Goal: Transaction & Acquisition: Purchase product/service

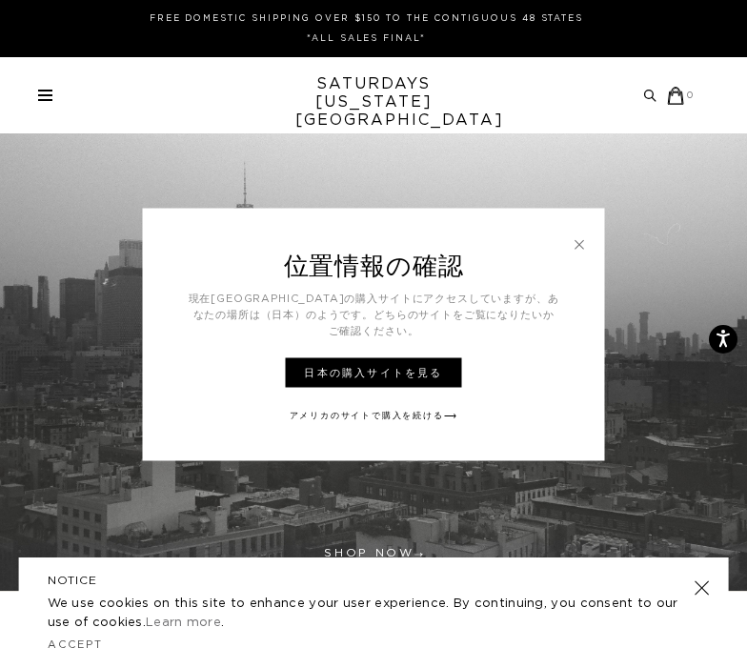
click at [568, 245] on h3 "位置情報の確認" at bounding box center [374, 249] width 462 height 82
click at [574, 244] on link at bounding box center [579, 243] width 17 height 17
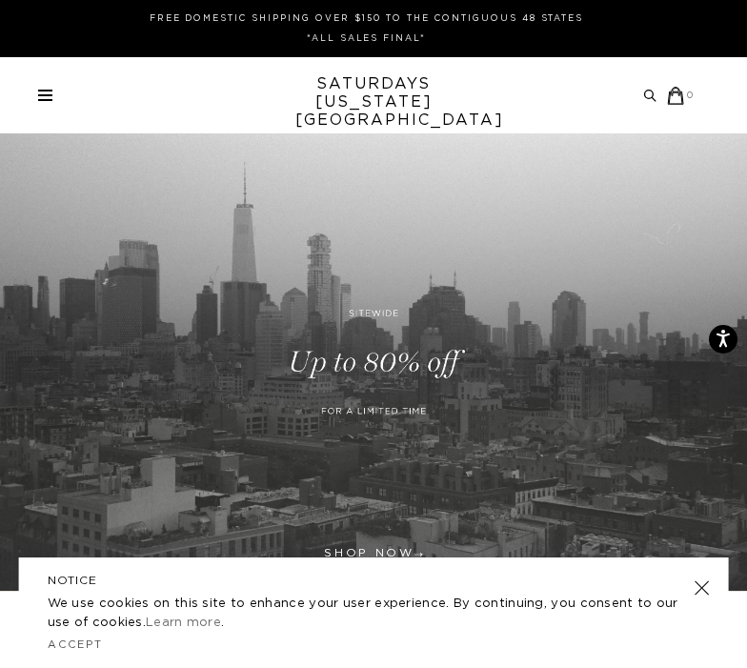
click at [704, 590] on link at bounding box center [701, 588] width 27 height 27
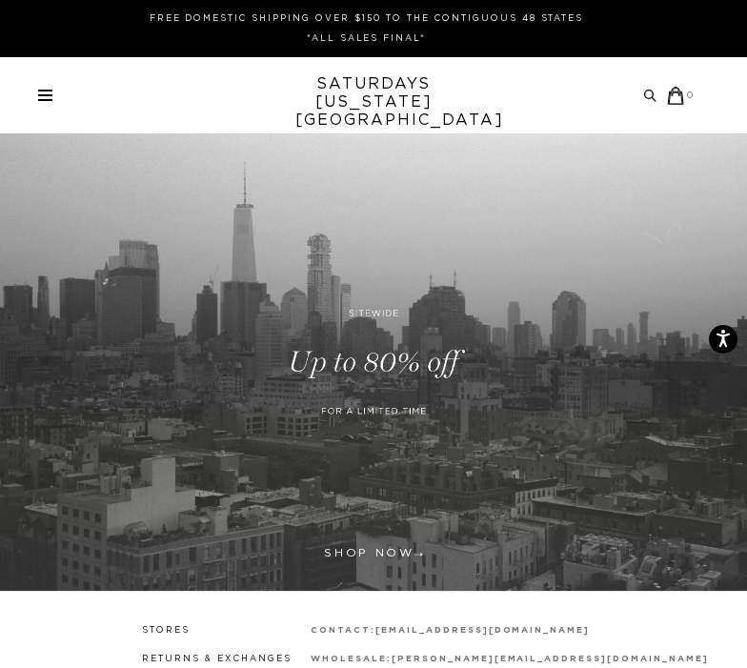
click at [51, 94] on span at bounding box center [45, 95] width 14 height 2
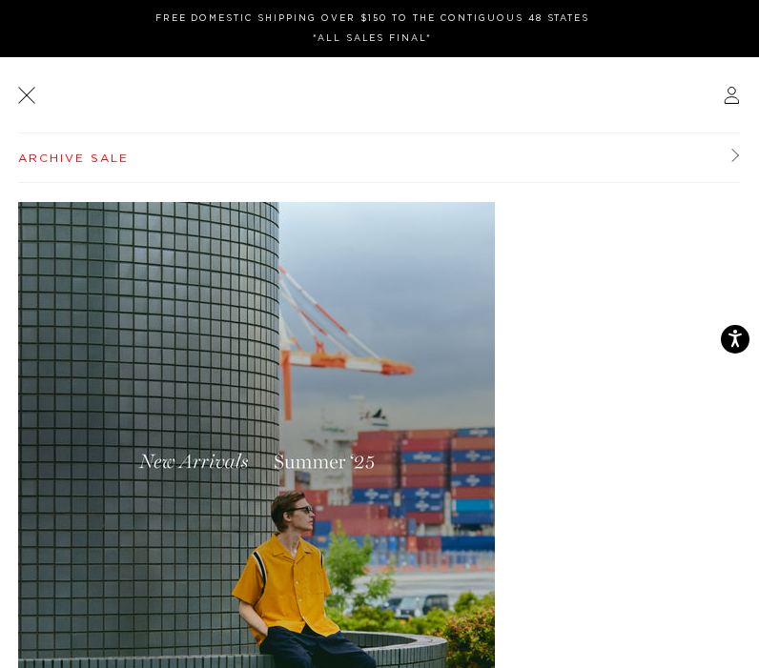
click at [88, 158] on link "Archive Sale" at bounding box center [379, 158] width 722 height 50
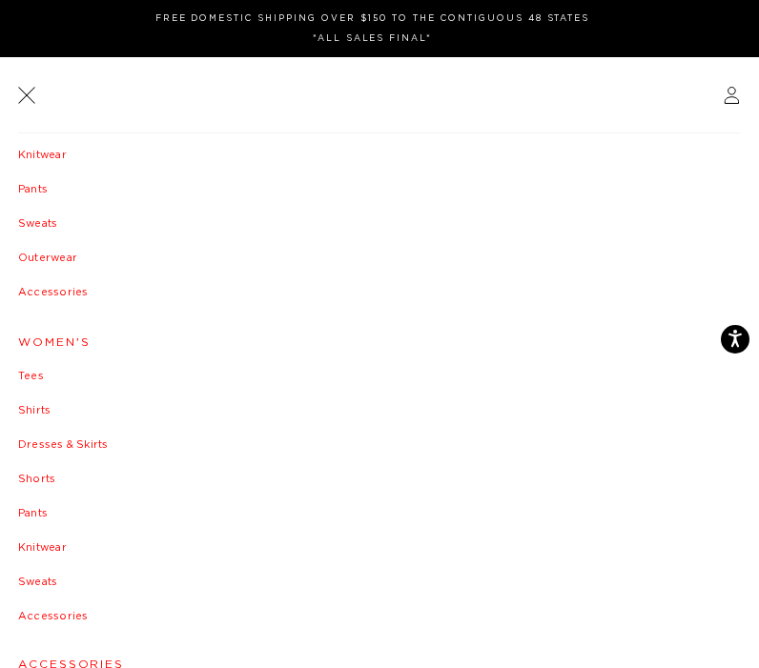
scroll to position [265, 0]
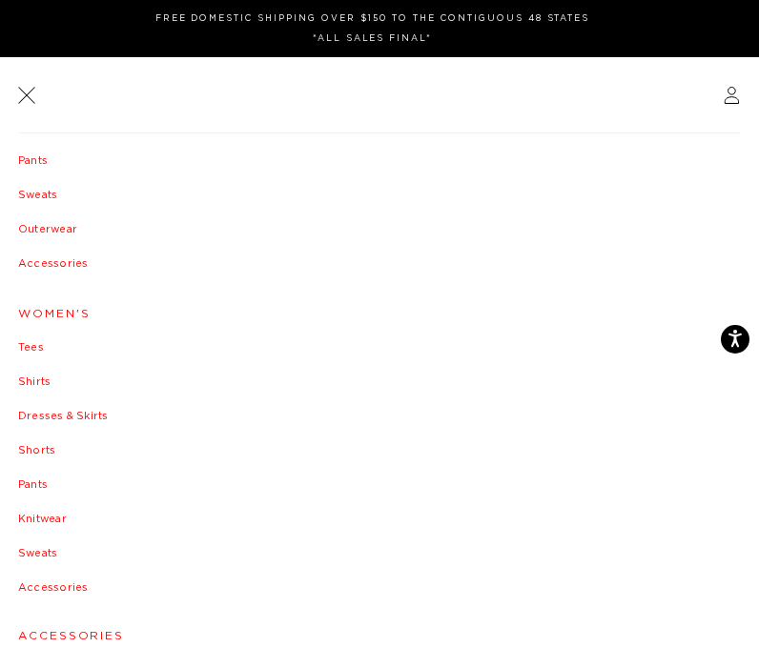
click at [55, 308] on link "Women's" at bounding box center [379, 313] width 723 height 11
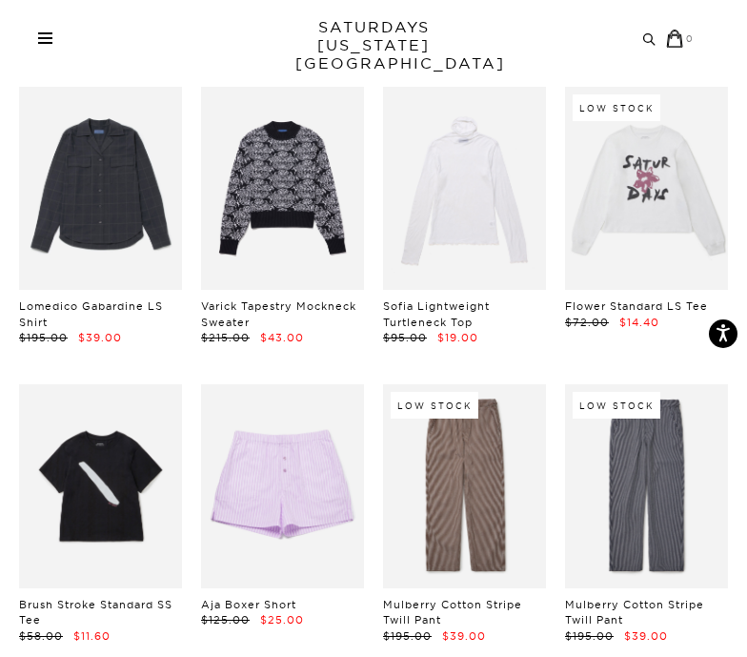
scroll to position [953, 0]
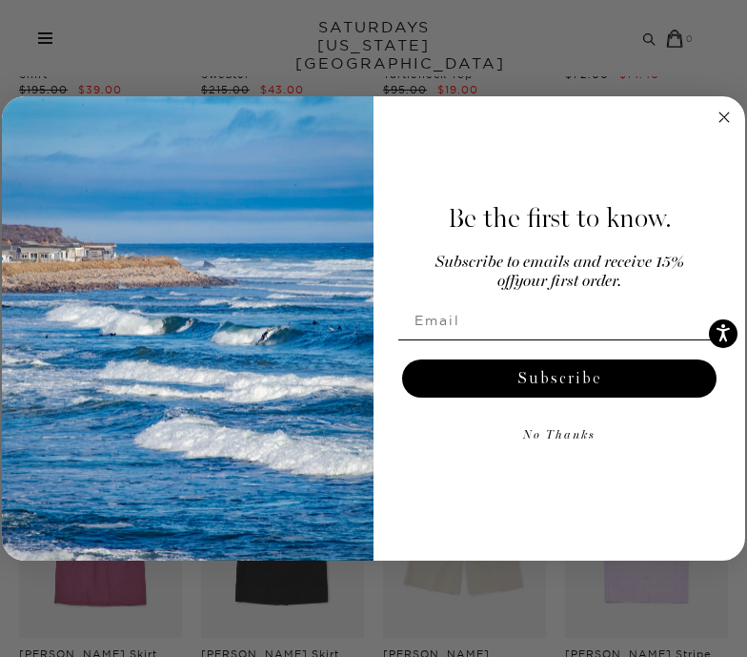
click at [726, 113] on circle "Close dialog" at bounding box center [725, 117] width 22 height 22
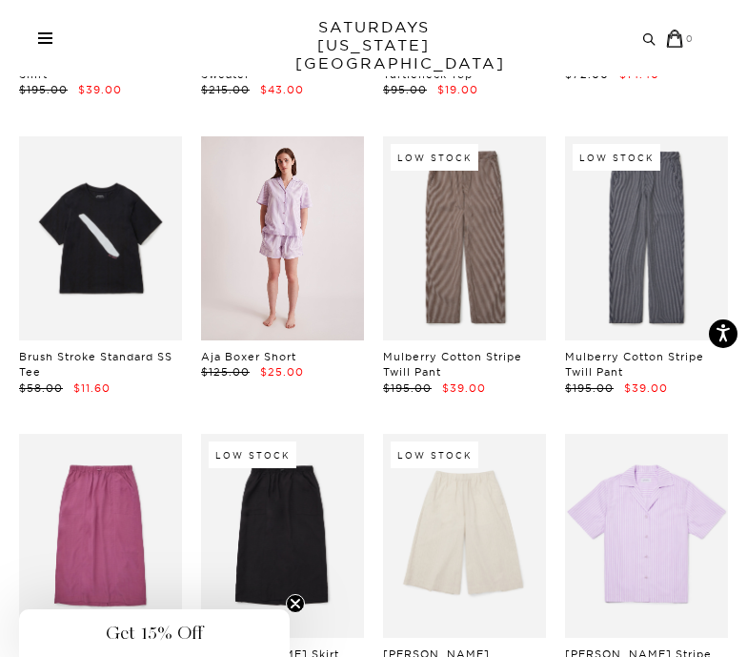
click at [342, 272] on link at bounding box center [282, 238] width 163 height 204
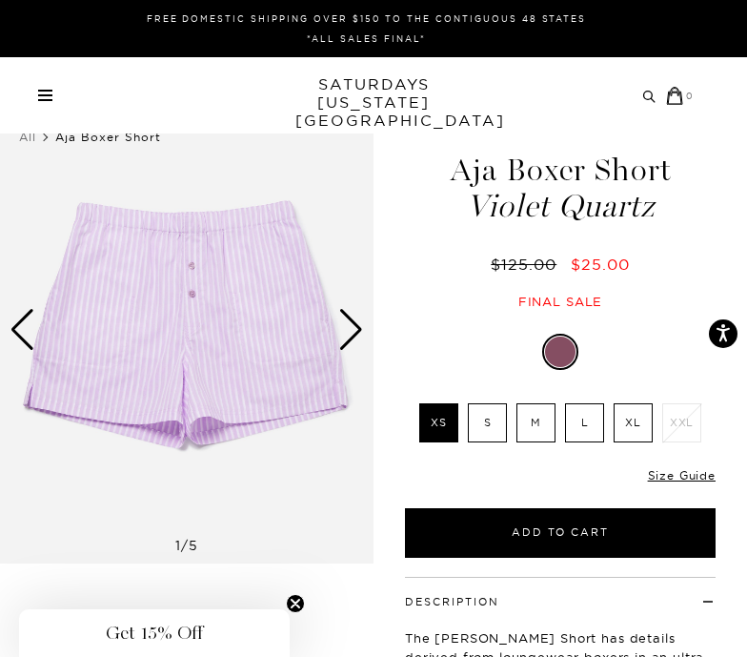
click at [347, 337] on div "Next slide" at bounding box center [351, 330] width 26 height 42
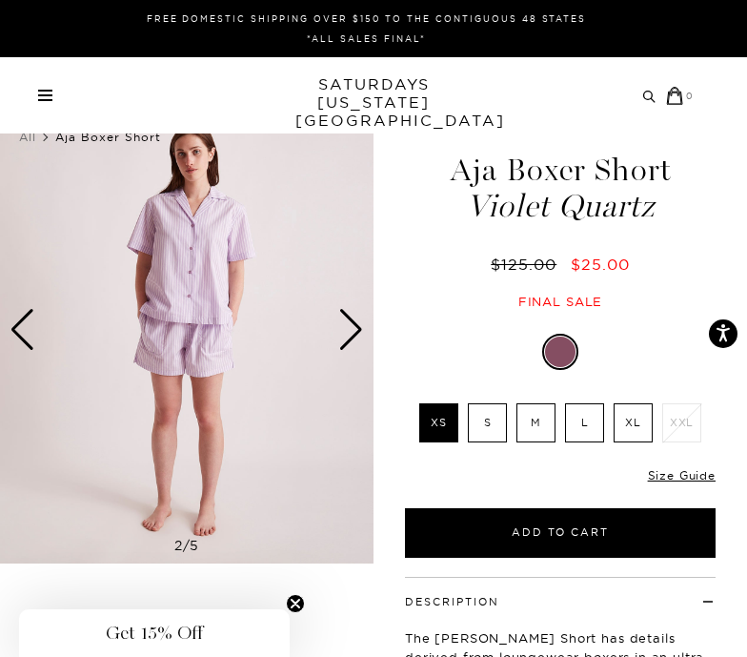
click at [347, 337] on div "Next slide" at bounding box center [351, 330] width 26 height 42
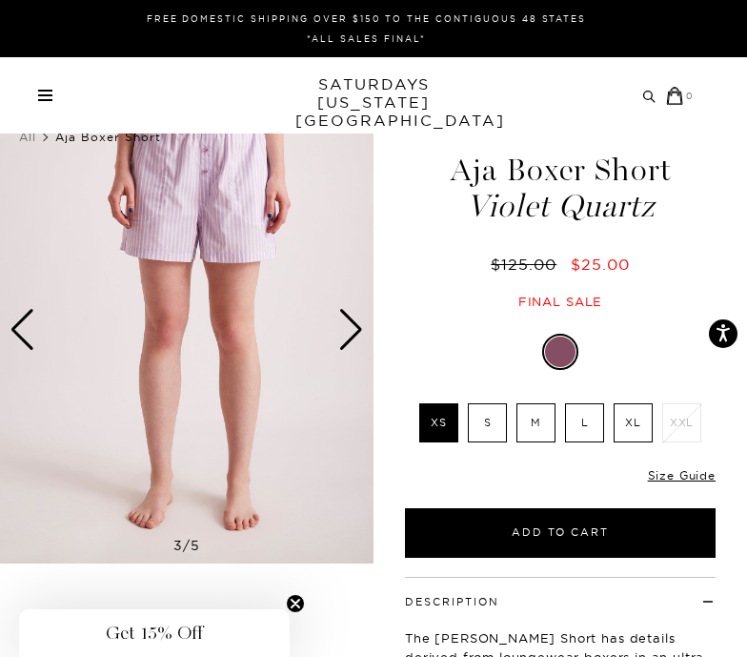
click at [347, 337] on div "Next slide" at bounding box center [351, 330] width 26 height 42
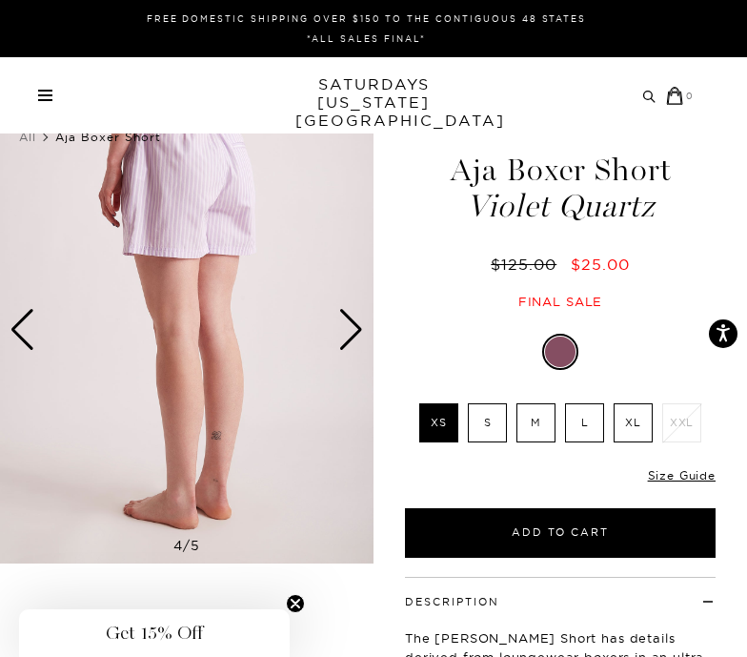
click at [347, 337] on div "Next slide" at bounding box center [351, 330] width 26 height 42
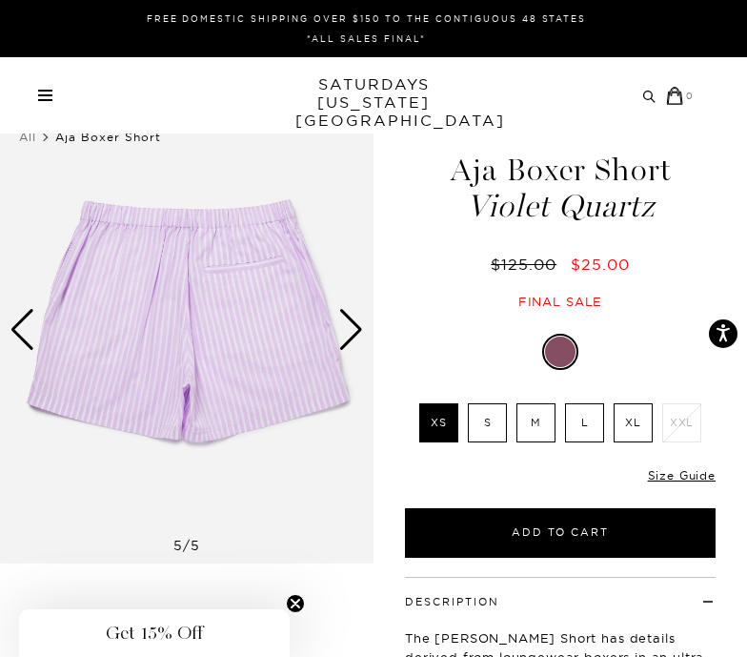
click at [347, 337] on div "Next slide" at bounding box center [351, 330] width 26 height 42
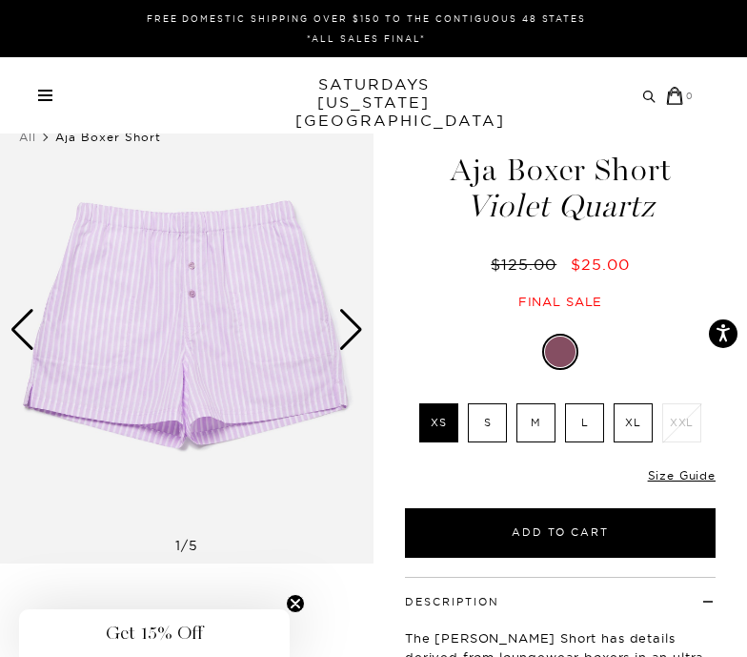
click at [347, 337] on div "Next slide" at bounding box center [351, 330] width 26 height 42
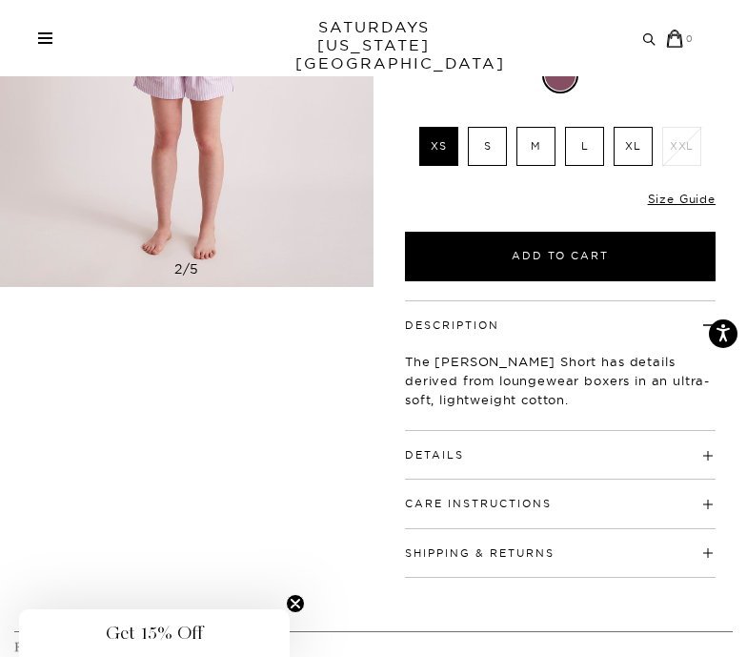
scroll to position [286, 0]
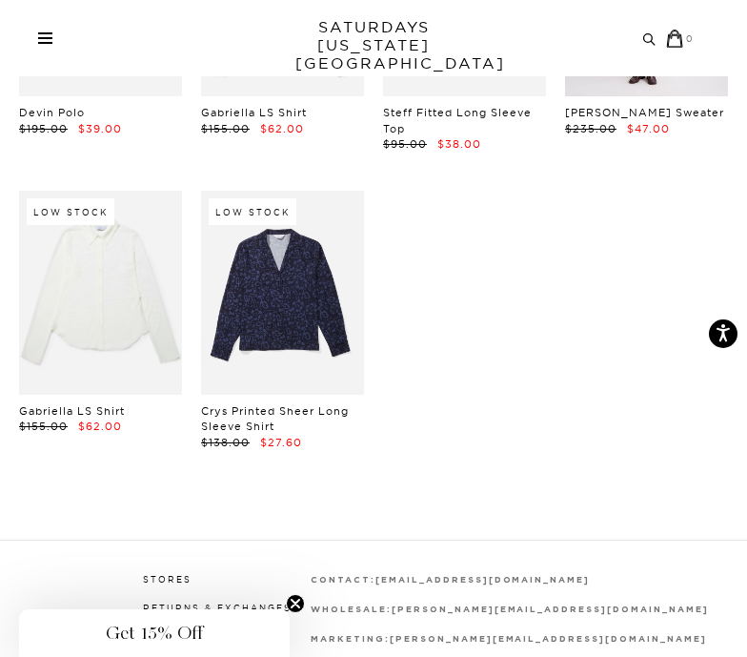
scroll to position [2383, 0]
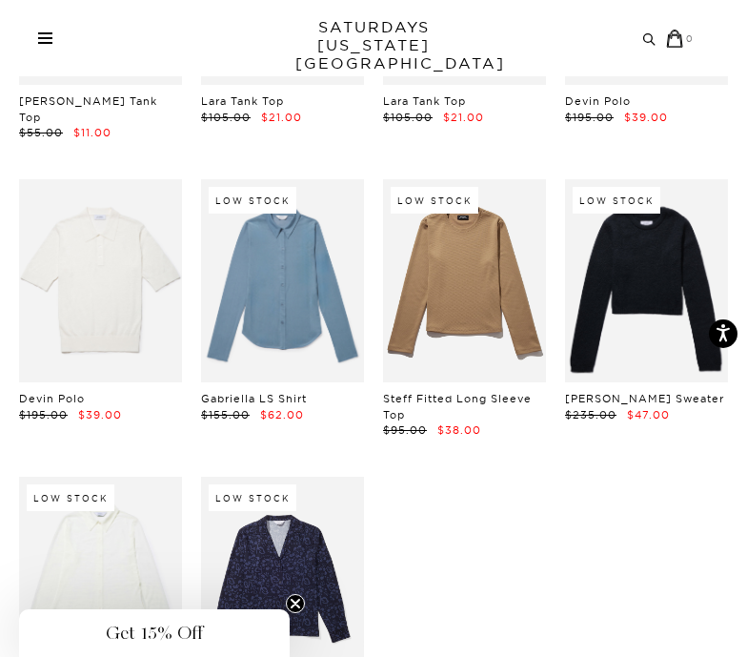
click at [41, 33] on span at bounding box center [45, 33] width 14 height 2
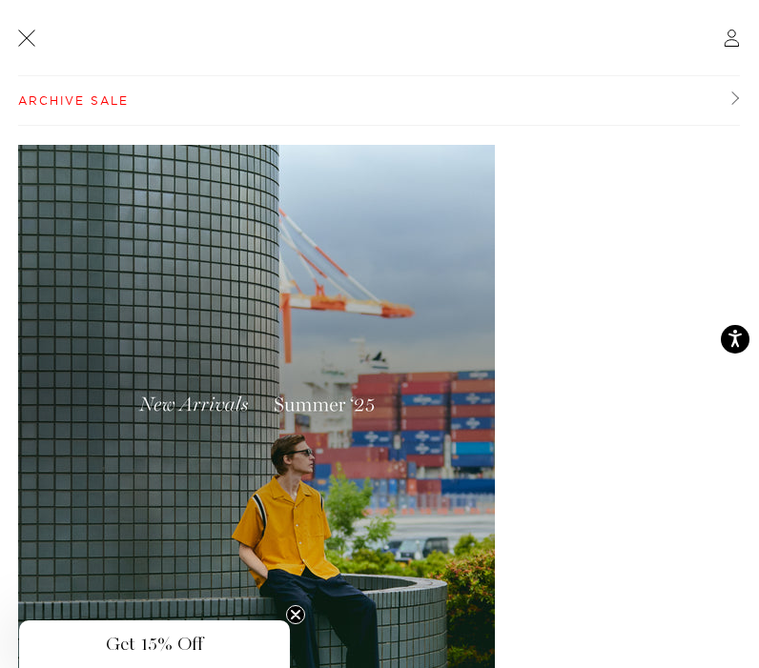
scroll to position [150, 0]
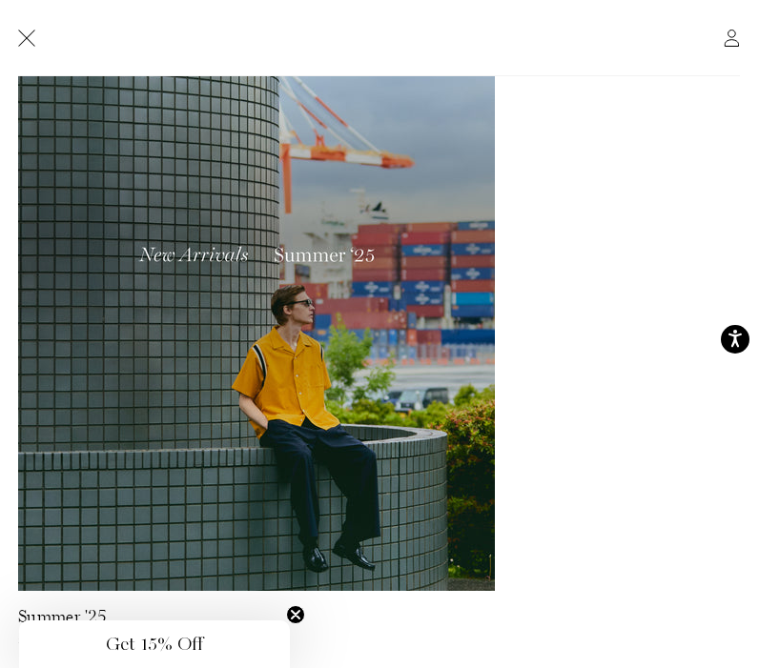
click at [212, 226] on img at bounding box center [256, 293] width 477 height 596
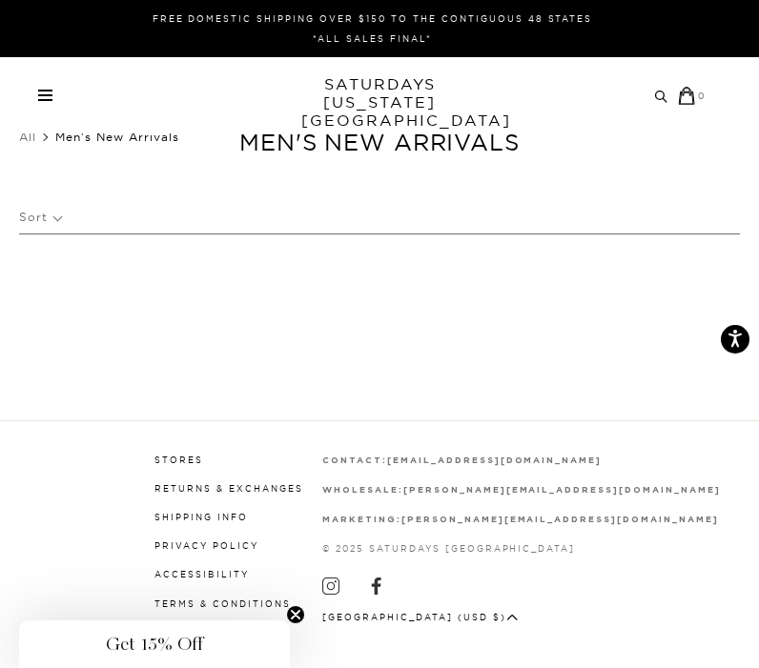
click at [33, 92] on div "Archive Sale Men's Tees Shirts Shorts Swim Knitwear Pants Sweats Women's" at bounding box center [379, 96] width 759 height 18
click at [42, 94] on span at bounding box center [45, 95] width 14 height 2
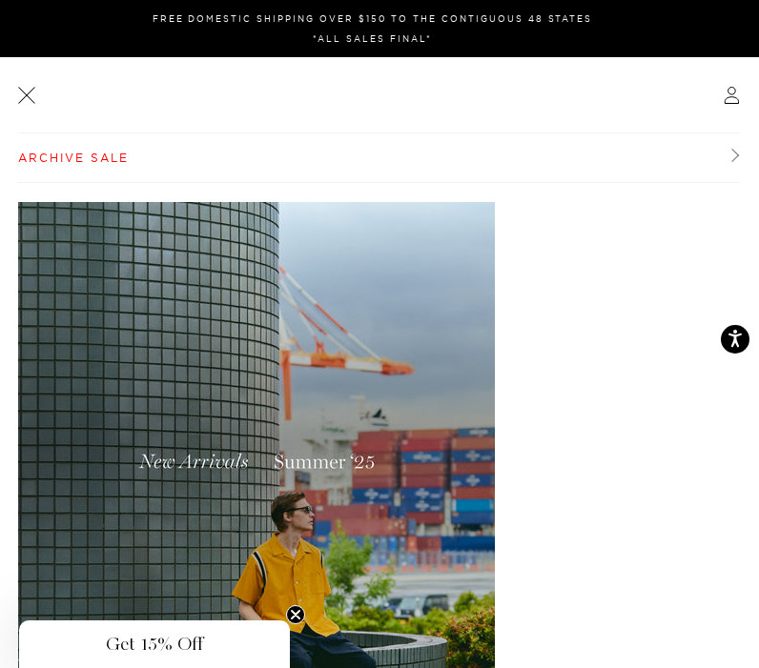
click at [27, 95] on link at bounding box center [26, 95] width 24 height 24
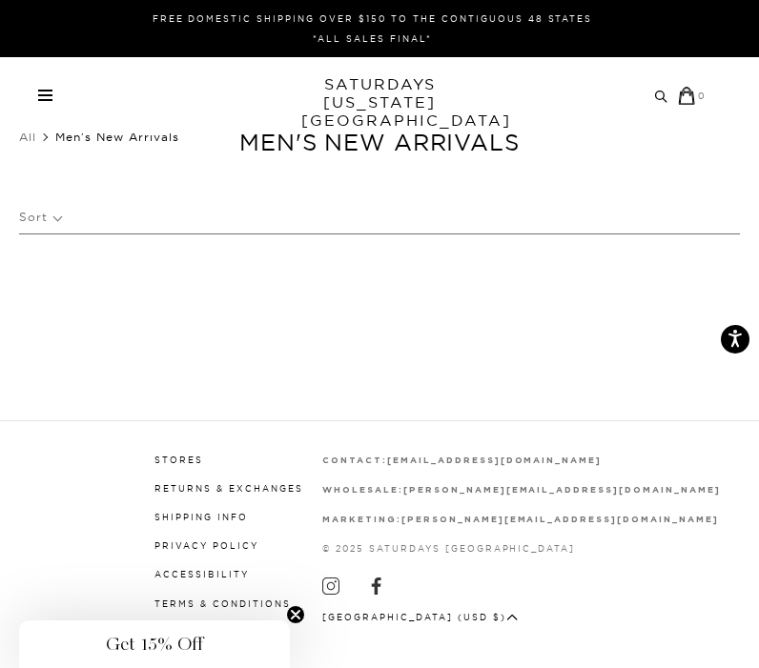
click at [87, 133] on span "Men's New Arrivals" at bounding box center [117, 137] width 124 height 14
click at [408, 133] on div "Archive Sale Men's Tees Shirts Shorts Swim Knitwear Pants Sweats Women's" at bounding box center [379, 95] width 759 height 76
click at [406, 101] on link "SATURDAYS NEW YORK CITY" at bounding box center [379, 102] width 157 height 54
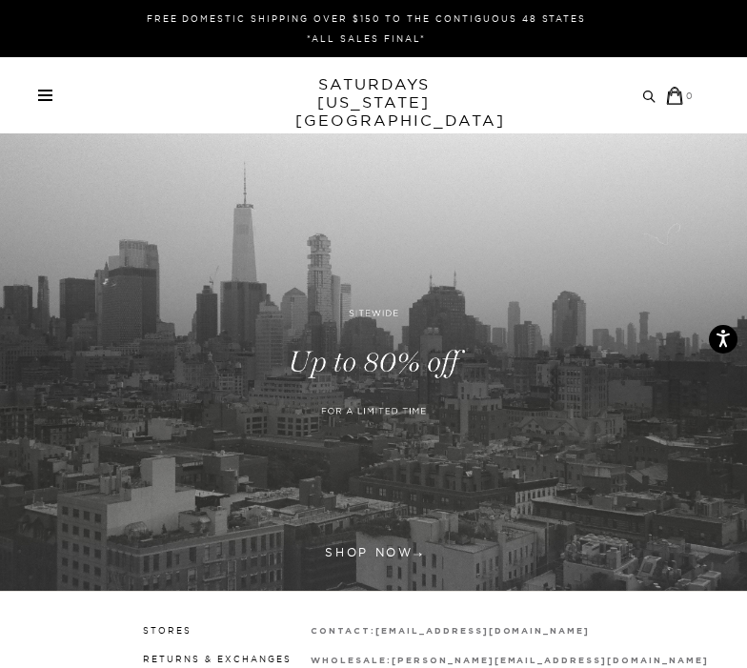
click at [51, 59] on div "Archive Sale Men's Tees Shirts Shorts Swim Knitwear Pants Sweats Women's" at bounding box center [373, 95] width 747 height 76
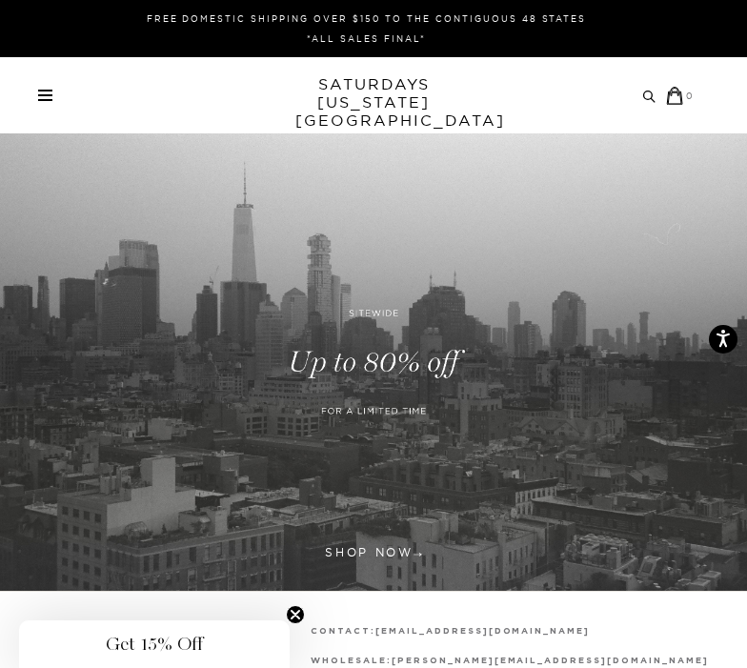
click at [42, 89] on div "Archive Sale Men's Tees Shirts Shorts Swim Knitwear Pants Sweats" at bounding box center [366, 96] width 657 height 18
click at [44, 99] on span at bounding box center [45, 100] width 14 height 2
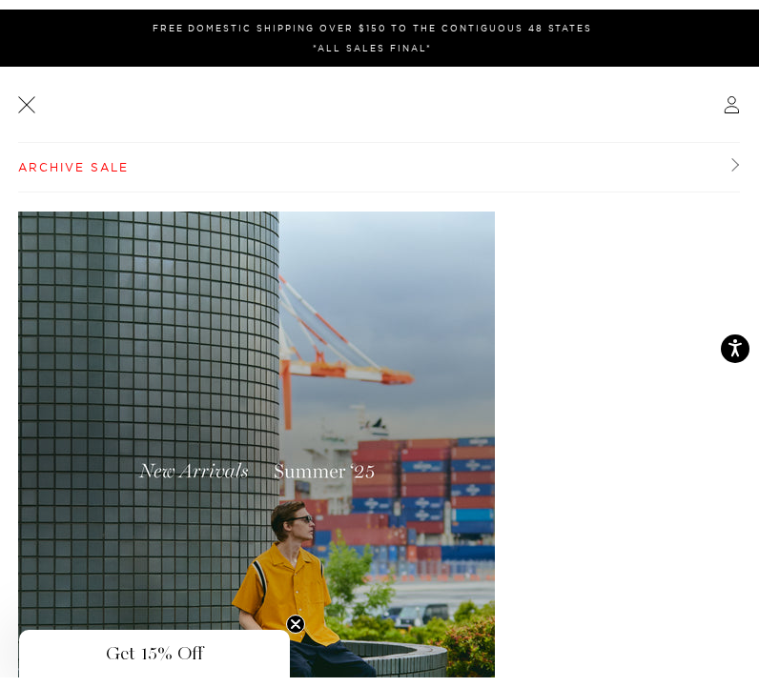
scroll to position [207, 0]
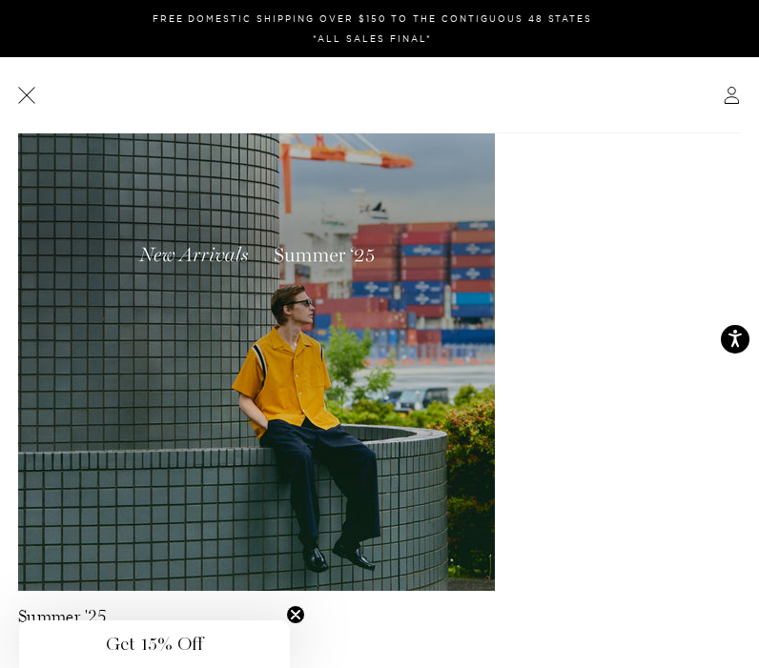
click at [297, 615] on circle "Close teaser" at bounding box center [296, 615] width 18 height 18
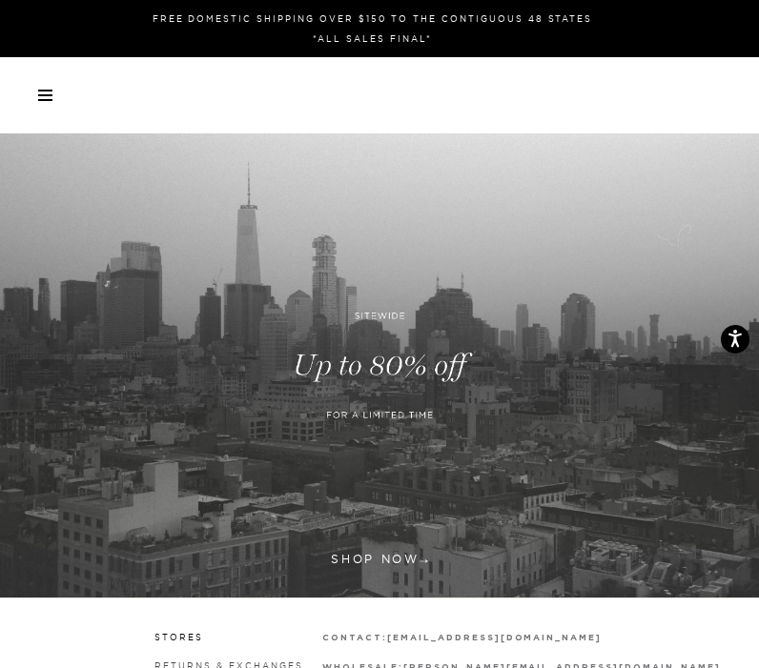
click at [397, 0] on html "Press Alt+1 for screen-reader mode, Alt+0 to cancel Accessibility Screen-Reader…" at bounding box center [379, 0] width 759 height 0
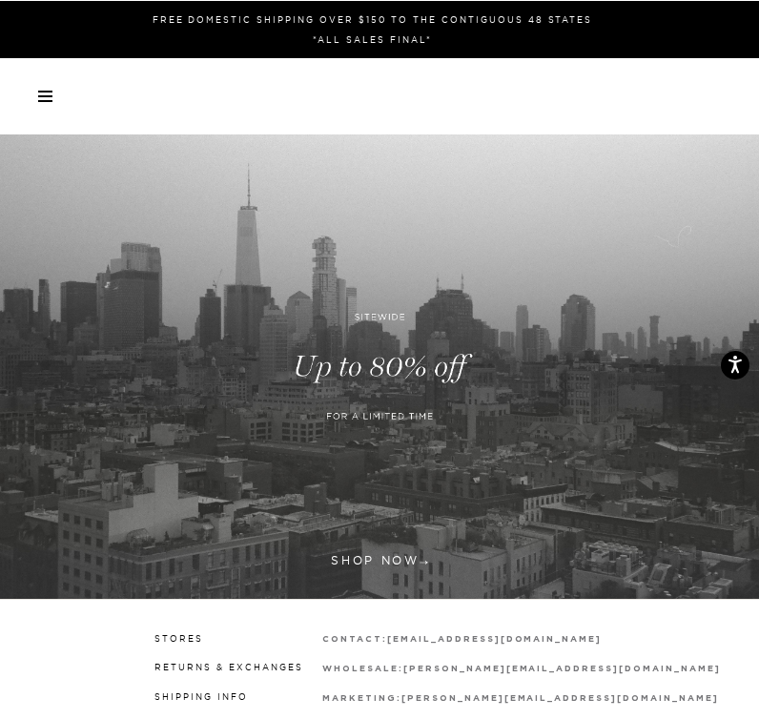
scroll to position [156, 0]
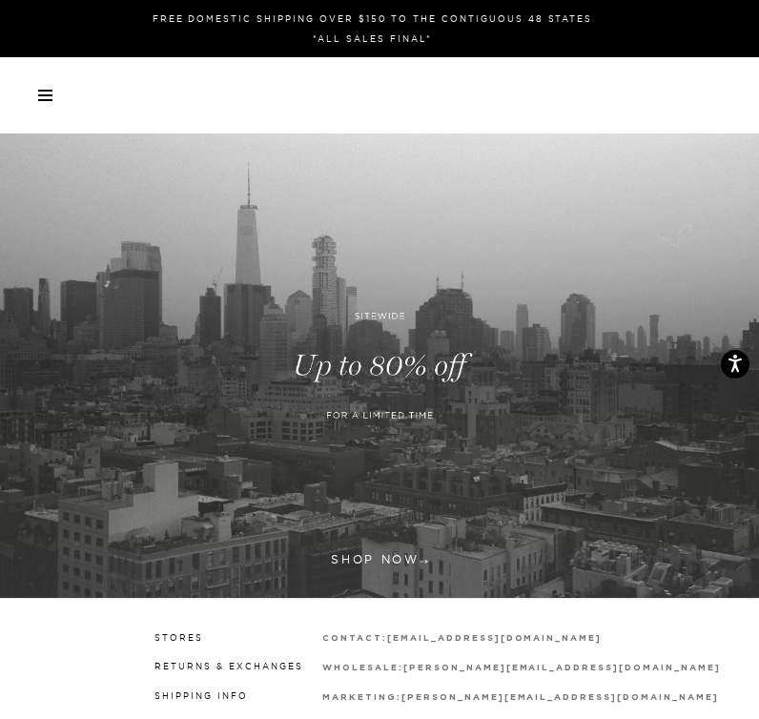
click at [51, 95] on span at bounding box center [45, 95] width 14 height 2
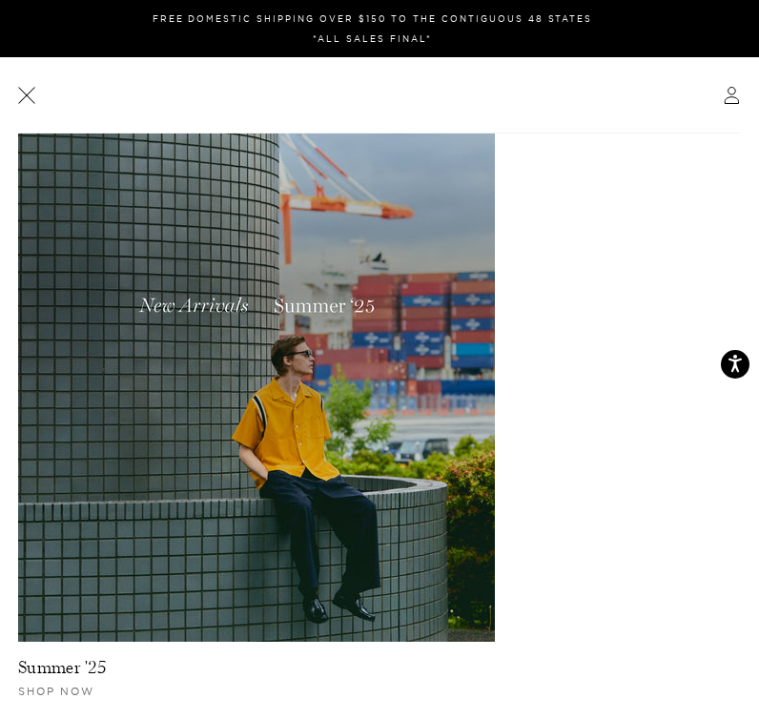
click at [56, 667] on link "Summer '25" at bounding box center [62, 667] width 89 height 20
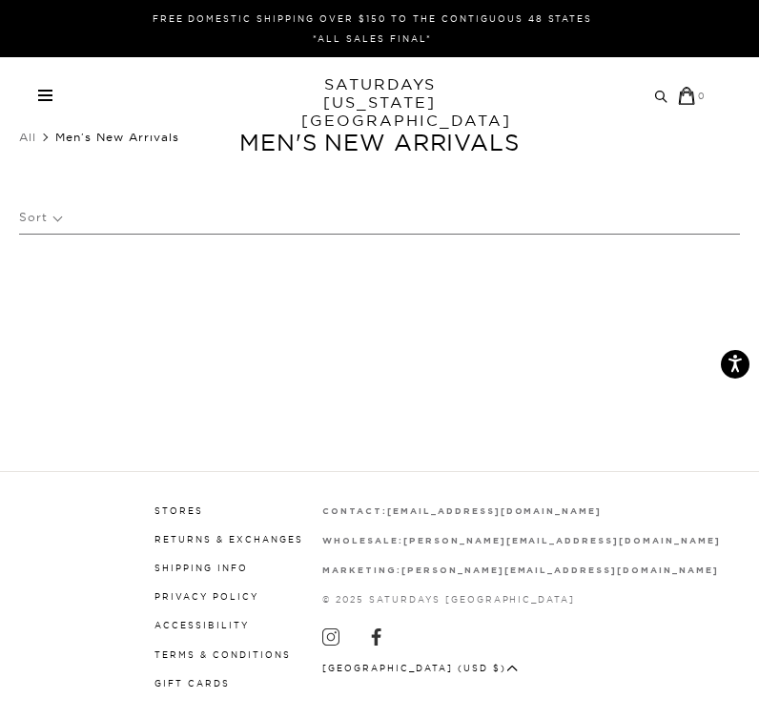
click at [47, 95] on span at bounding box center [45, 95] width 14 height 2
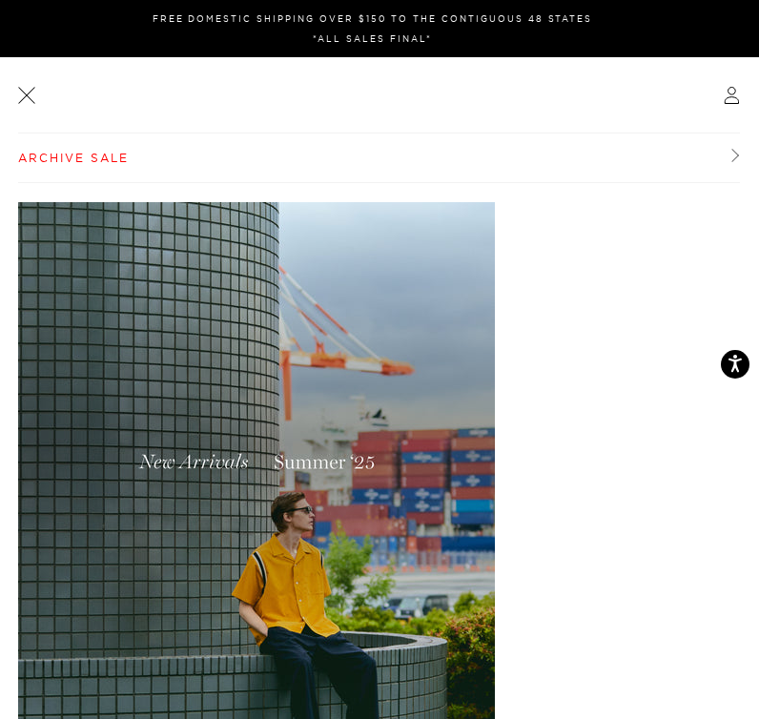
click at [724, 160] on link "Archive Sale" at bounding box center [379, 158] width 722 height 50
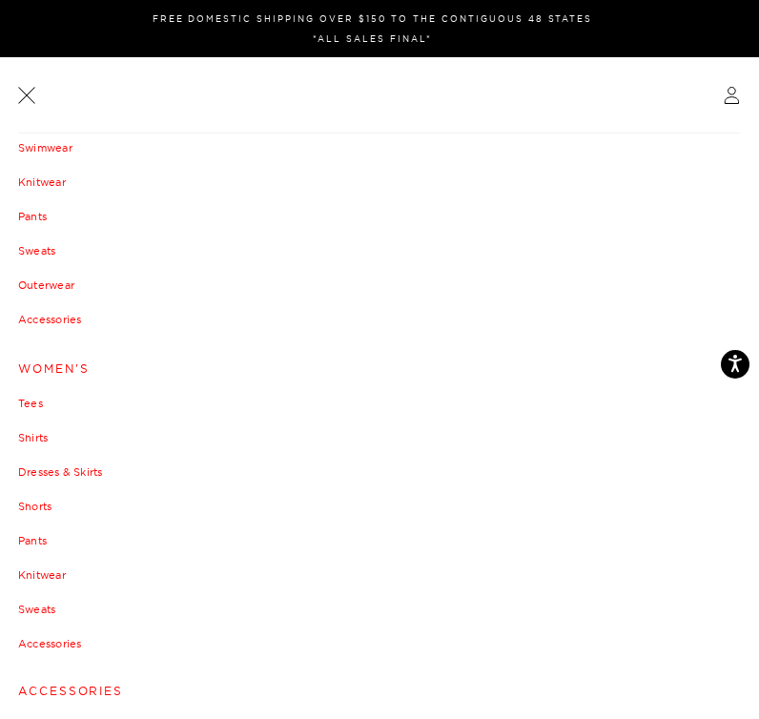
scroll to position [215, 0]
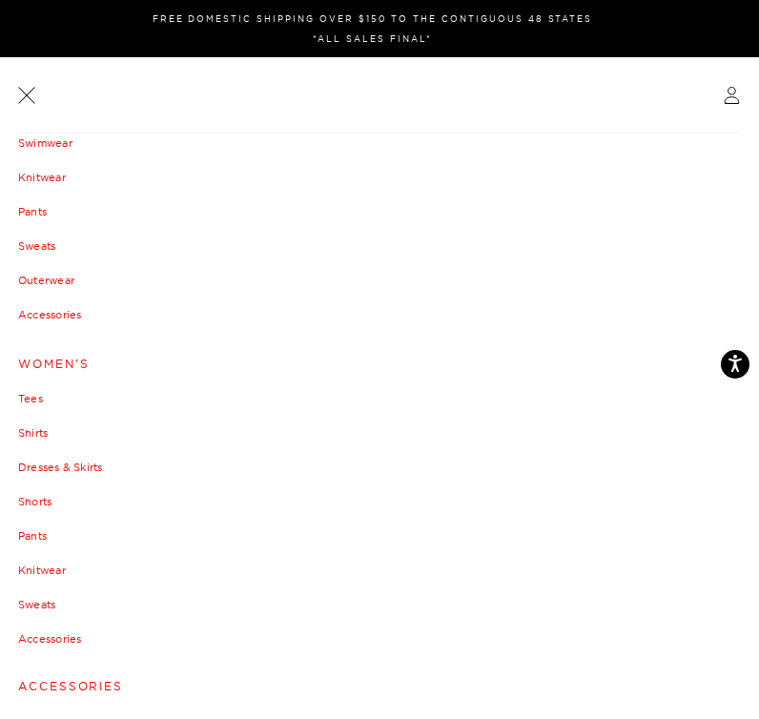
click at [86, 684] on link "Accessories" at bounding box center [379, 685] width 723 height 37
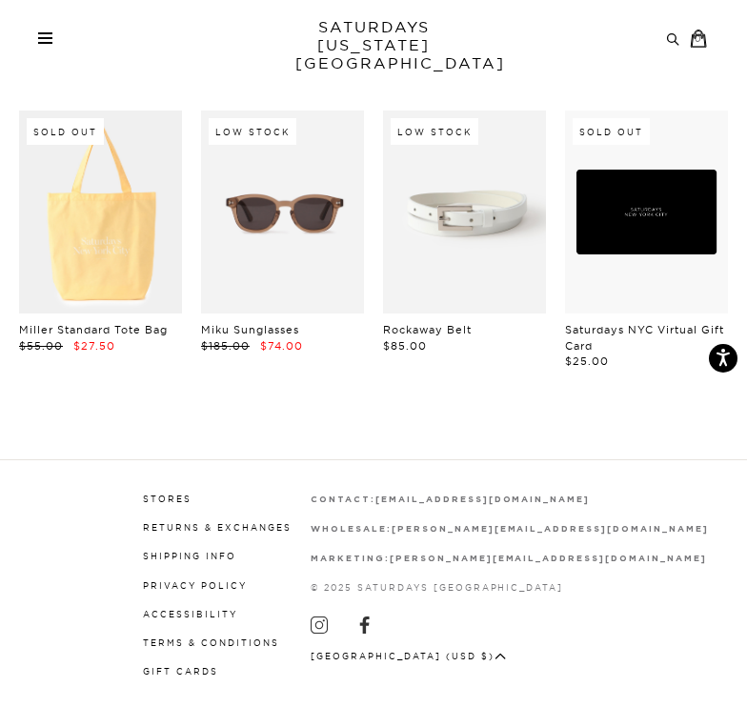
scroll to position [300, 0]
